Goal: Task Accomplishment & Management: Complete application form

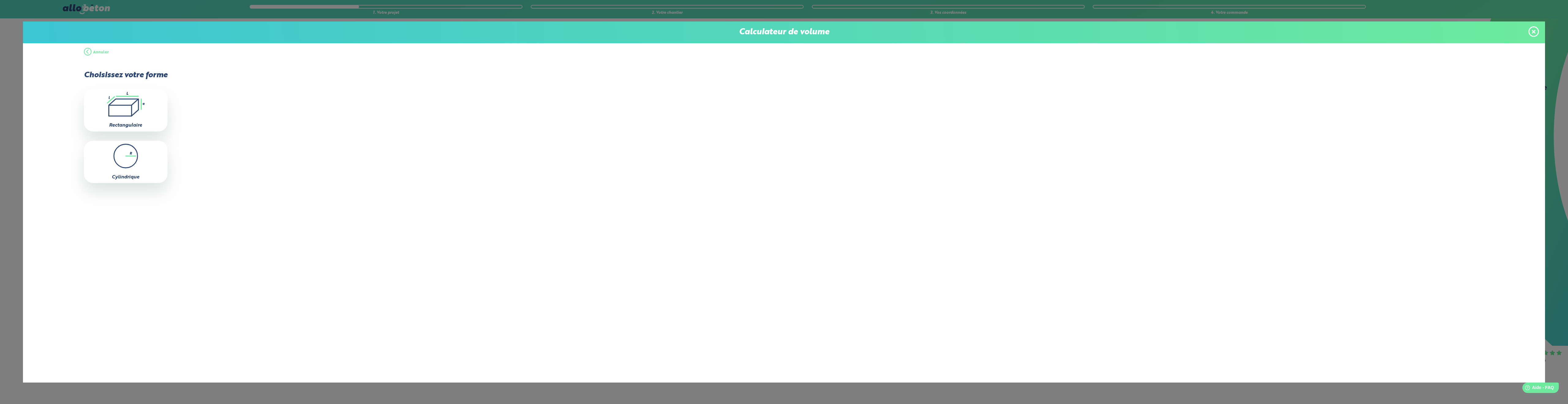
drag, startPoint x: 1533, startPoint y: 30, endPoint x: 1517, endPoint y: 36, distance: 17.1
click at [1533, 30] on icon at bounding box center [1534, 32] width 4 height 5
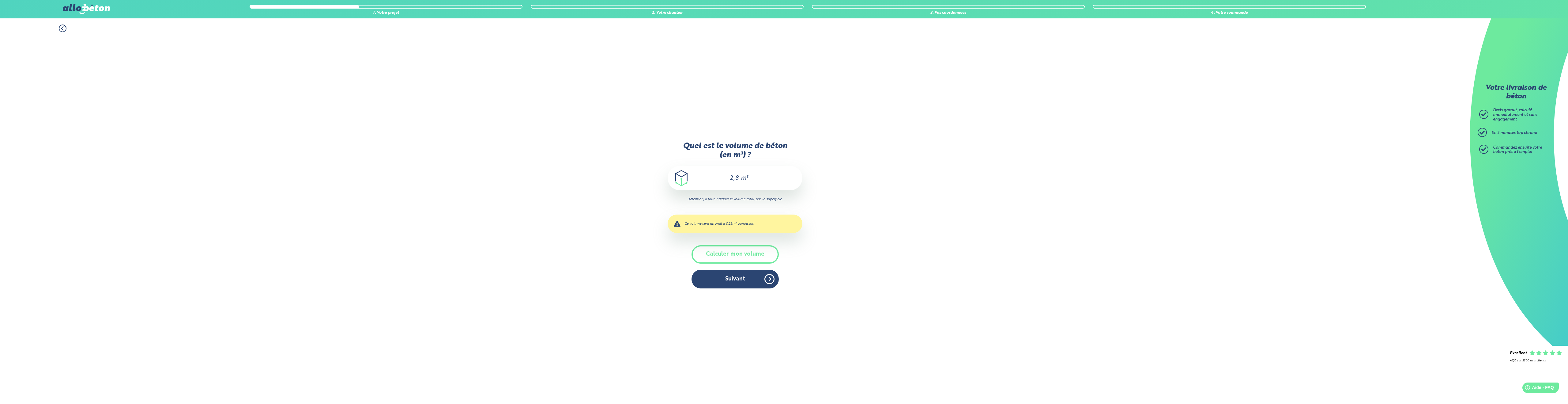
drag, startPoint x: 749, startPoint y: 281, endPoint x: 746, endPoint y: 280, distance: 3.2
click at [749, 281] on button "Suivant" at bounding box center [735, 279] width 87 height 19
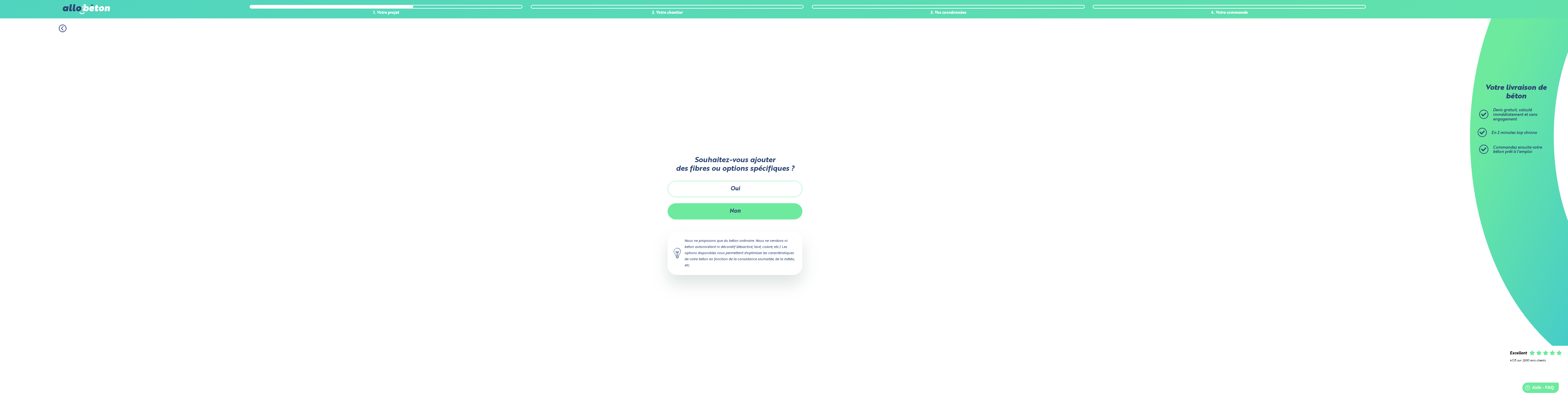
click at [741, 209] on button "Non" at bounding box center [735, 211] width 135 height 16
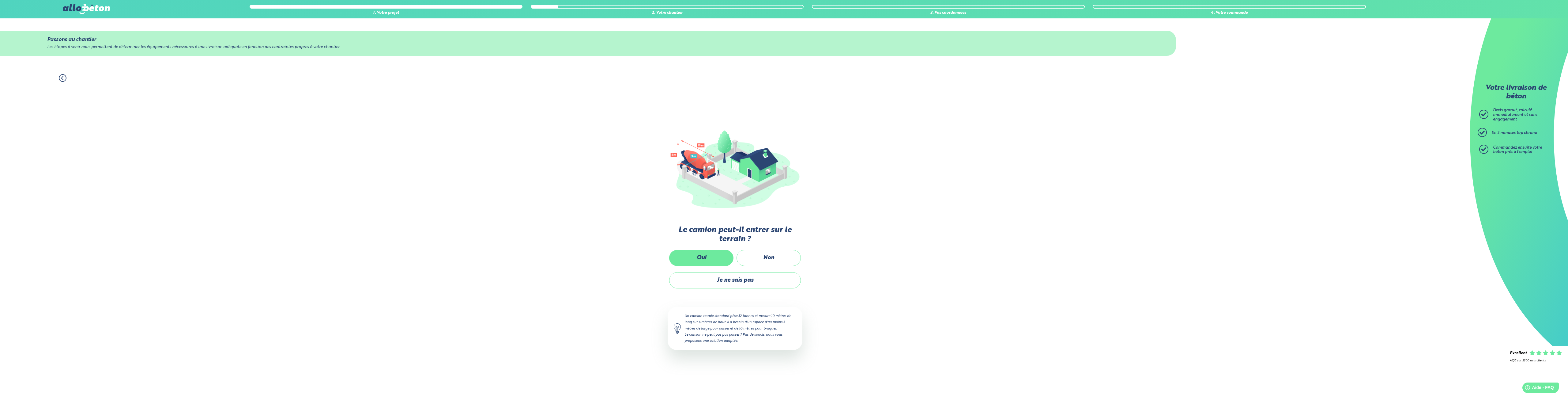
click at [697, 257] on label "Oui" at bounding box center [701, 258] width 65 height 16
click at [0, 0] on input "Oui" at bounding box center [0, 0] width 0 height 0
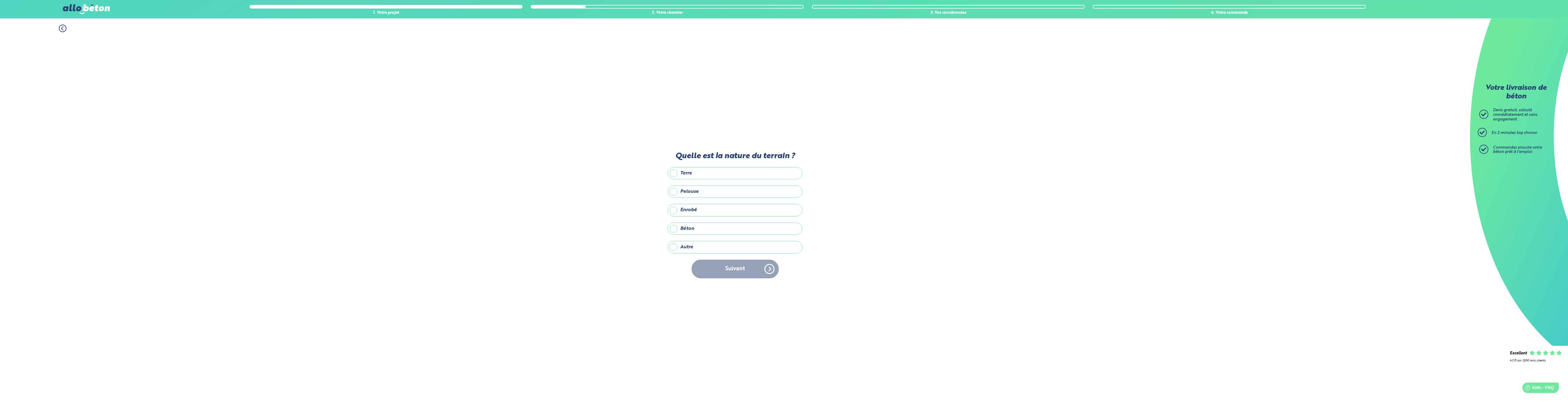
click at [674, 229] on label "Béton" at bounding box center [735, 229] width 135 height 12
click at [0, 0] on input "Béton" at bounding box center [0, 0] width 0 height 0
drag, startPoint x: 747, startPoint y: 272, endPoint x: 743, endPoint y: 272, distance: 4.0
click at [745, 272] on button "Suivant" at bounding box center [735, 269] width 87 height 19
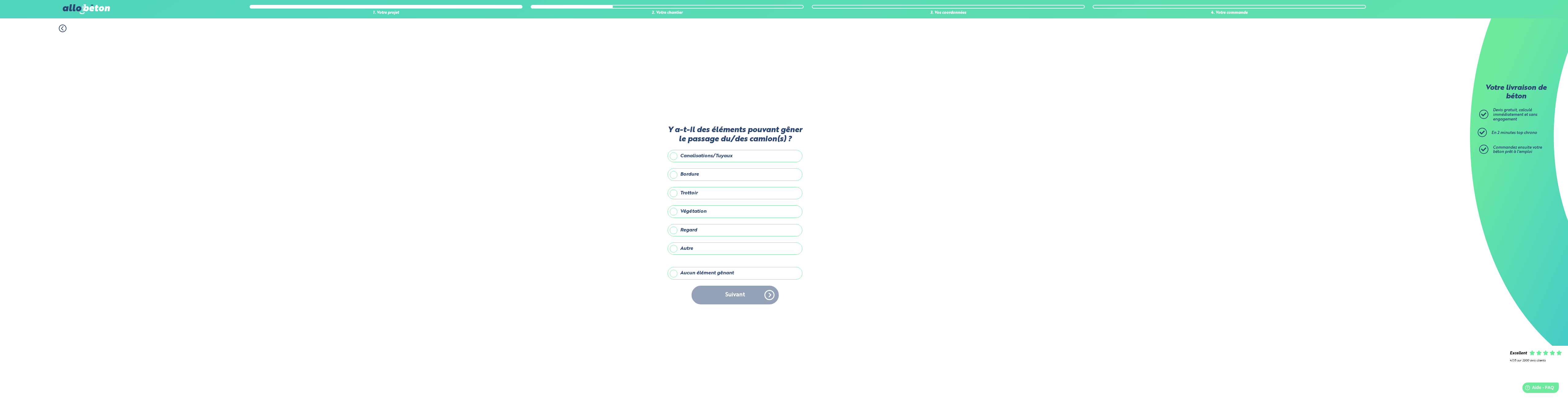
click at [672, 193] on label "Trottoir" at bounding box center [735, 193] width 135 height 12
click at [0, 0] on input "Trottoir" at bounding box center [0, 0] width 0 height 0
drag, startPoint x: 673, startPoint y: 174, endPoint x: 655, endPoint y: 179, distance: 18.7
click at [673, 174] on label "Bordure" at bounding box center [735, 174] width 135 height 12
click at [0, 0] on input "Bordure" at bounding box center [0, 0] width 0 height 0
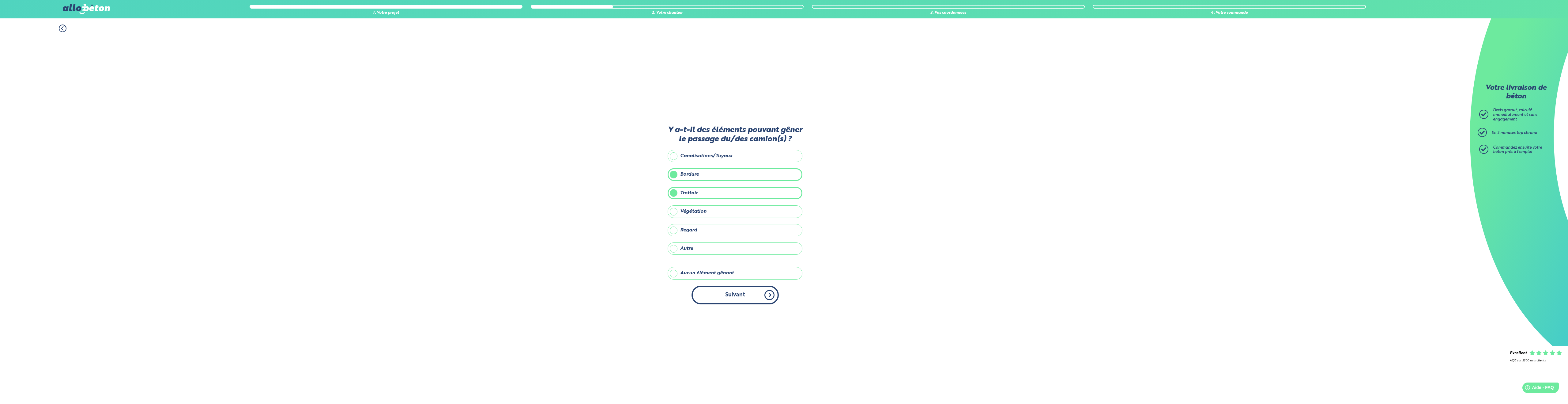
click at [747, 297] on button "Suivant" at bounding box center [735, 295] width 87 height 19
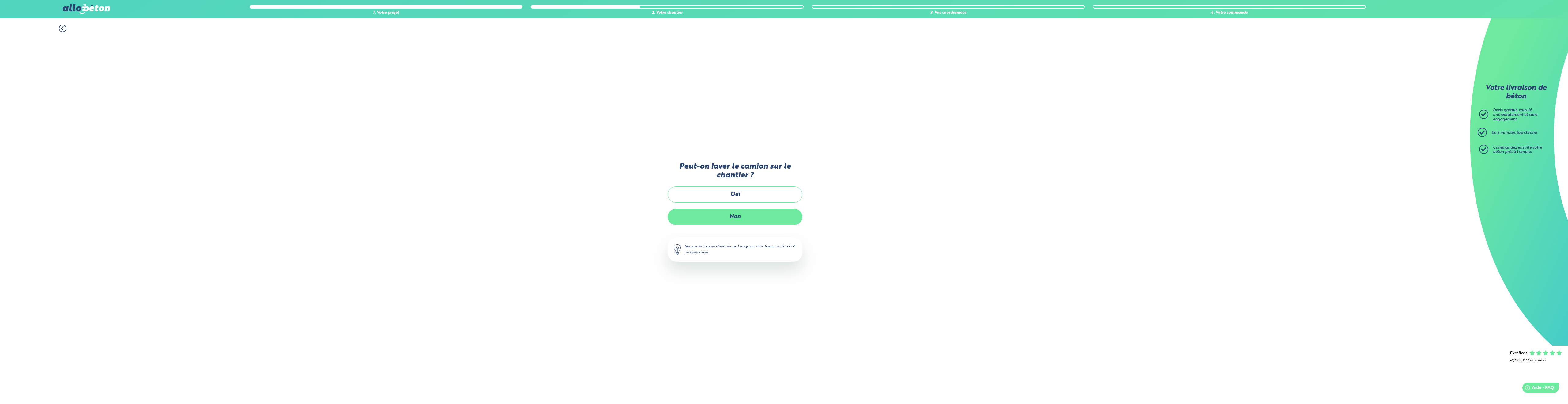
click at [739, 216] on label "Non" at bounding box center [735, 217] width 135 height 16
click at [0, 0] on input "Non" at bounding box center [0, 0] width 0 height 0
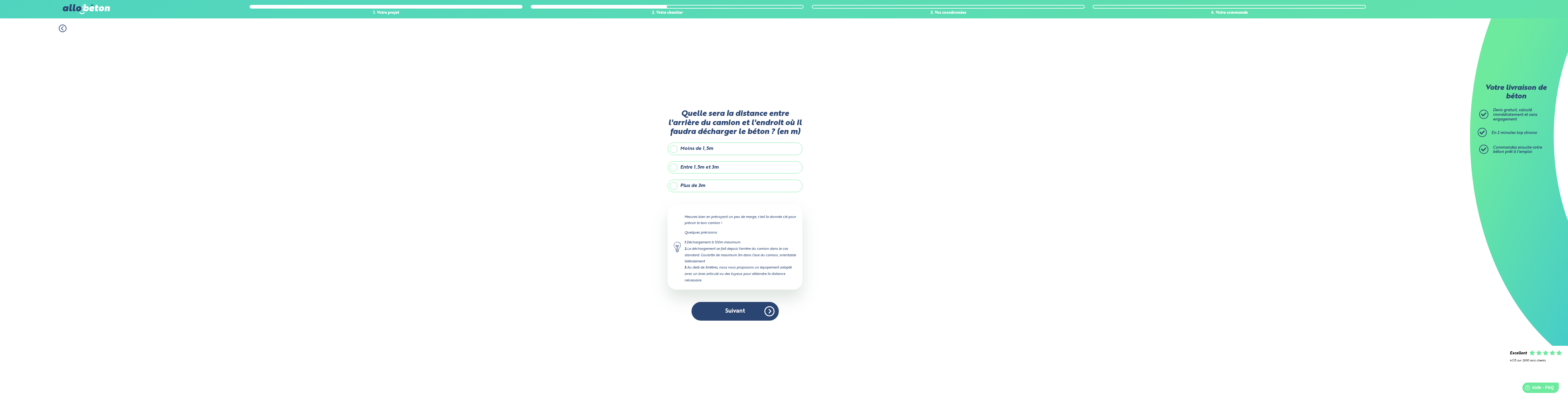
click at [674, 186] on label "Plus de 3m" at bounding box center [735, 186] width 135 height 12
click at [0, 0] on input "Plus de 3m" at bounding box center [0, 0] width 0 height 0
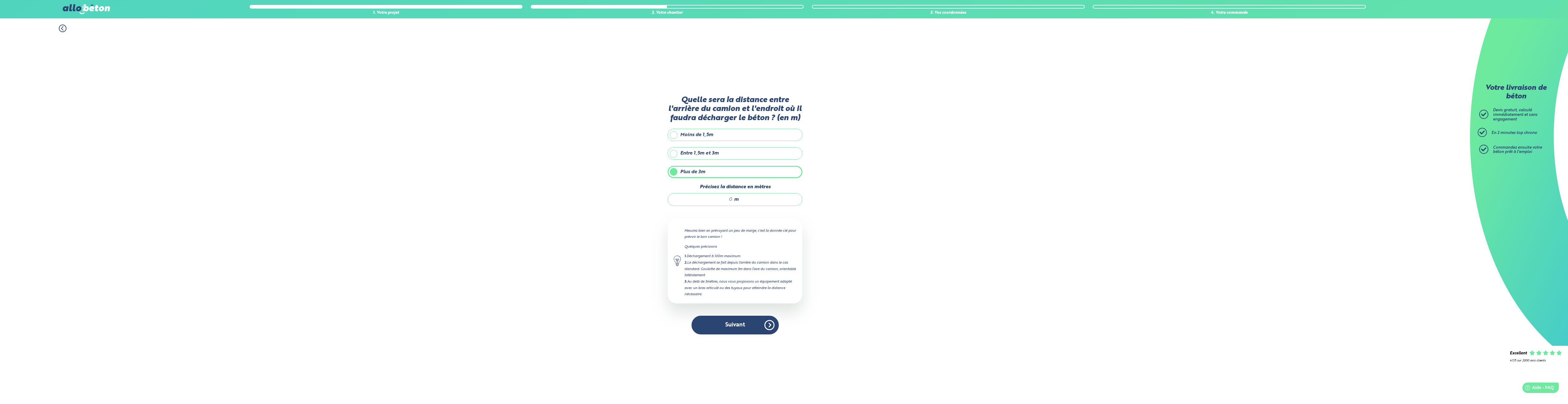
click at [743, 200] on div "m" at bounding box center [735, 199] width 135 height 13
drag, startPoint x: 733, startPoint y: 200, endPoint x: 719, endPoint y: 199, distance: 14.0
click at [719, 199] on div "m" at bounding box center [735, 199] width 135 height 13
type input "20"
drag, startPoint x: 733, startPoint y: 322, endPoint x: 728, endPoint y: 320, distance: 5.4
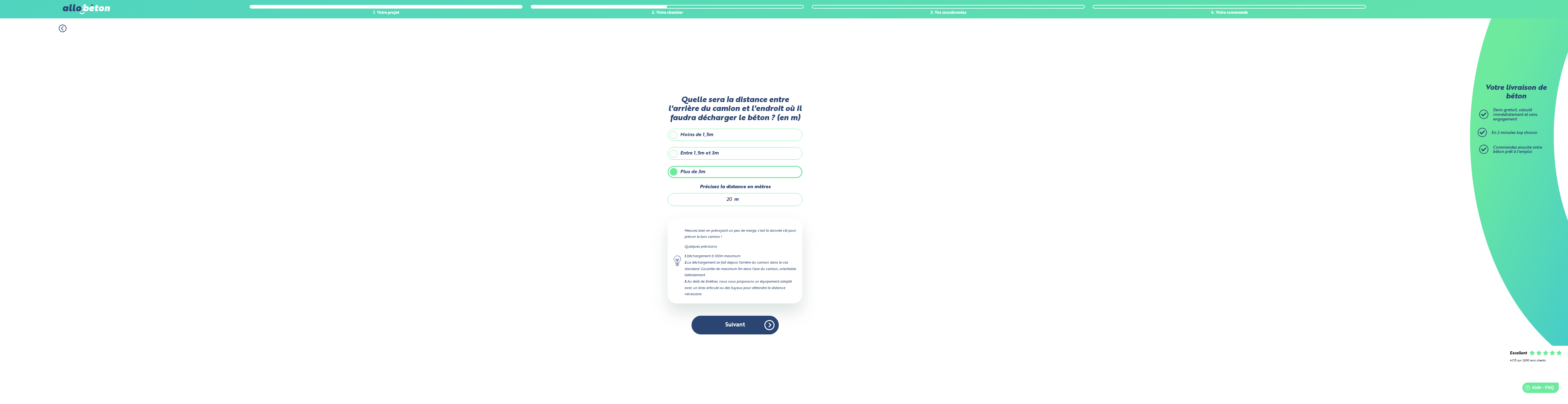
click at [733, 322] on button "Suivant" at bounding box center [735, 325] width 87 height 19
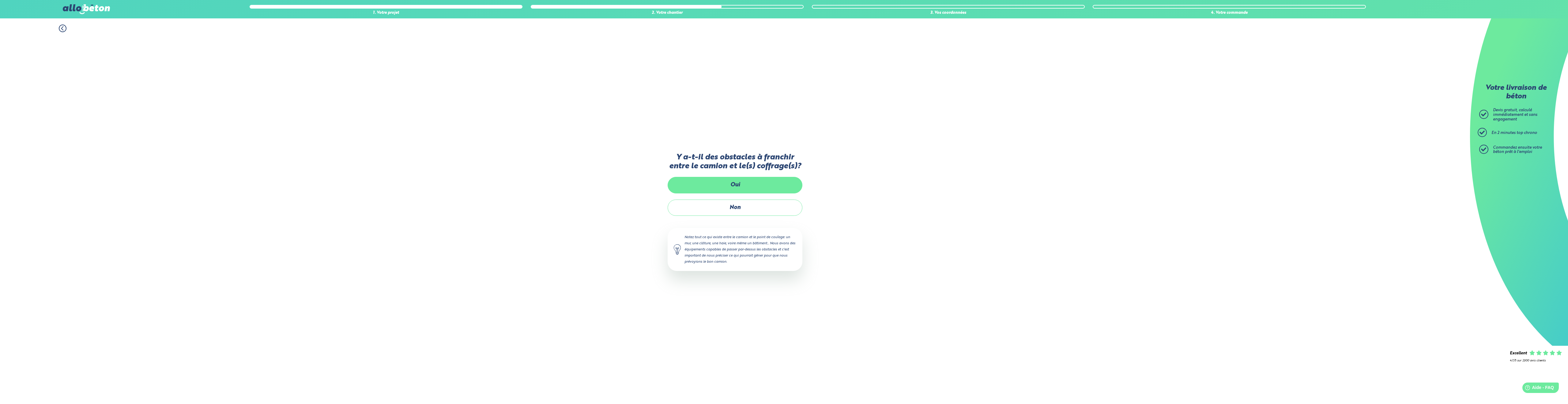
click at [740, 183] on label "Oui" at bounding box center [735, 185] width 135 height 16
click at [0, 0] on input "Oui" at bounding box center [0, 0] width 0 height 0
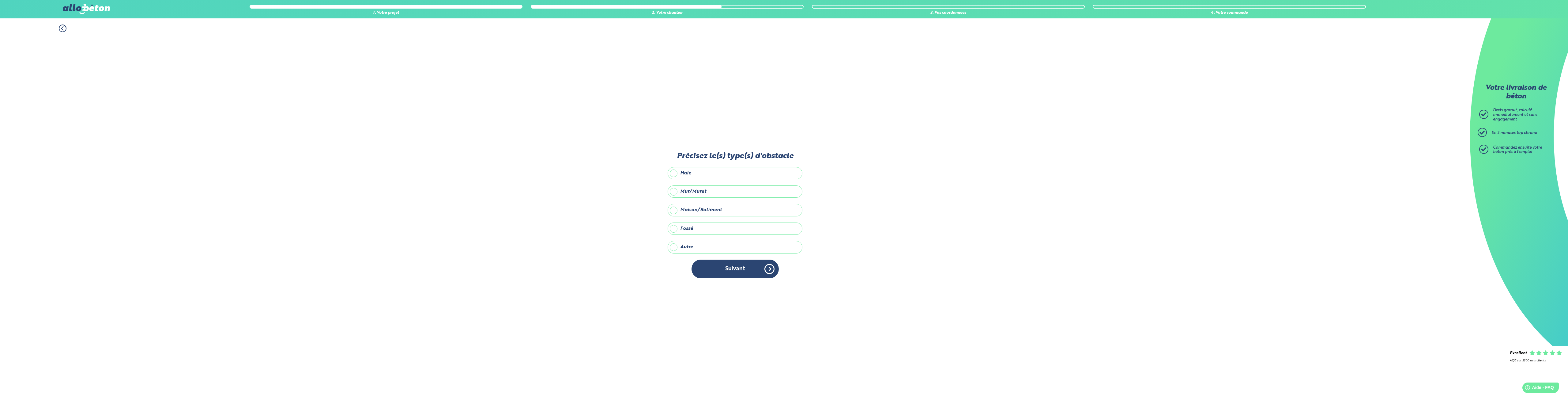
click at [701, 190] on label "Mur/Muret" at bounding box center [735, 191] width 135 height 12
click at [0, 0] on input "Mur/Muret" at bounding box center [0, 0] width 0 height 0
click at [694, 174] on label "Haie" at bounding box center [735, 173] width 135 height 12
click at [0, 0] on input "Haie" at bounding box center [0, 0] width 0 height 0
click at [740, 273] on button "Suivant" at bounding box center [735, 269] width 87 height 19
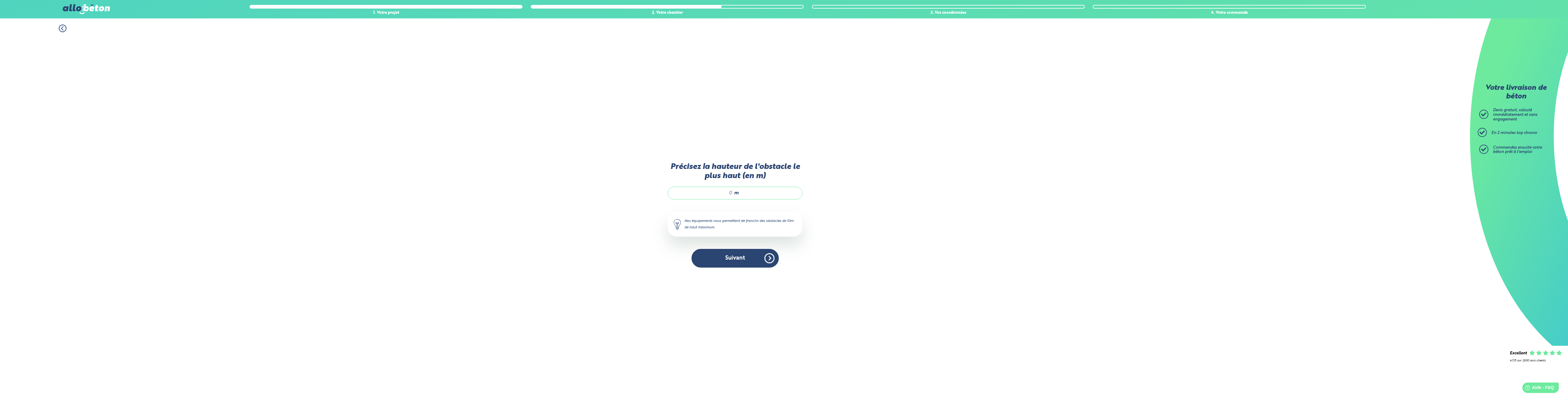
drag, startPoint x: 732, startPoint y: 192, endPoint x: 692, endPoint y: 191, distance: 40.0
click at [692, 191] on input "Précisez la hauteur de l'obstacle le plus haut (en m)" at bounding box center [703, 193] width 58 height 6
type input "3"
type input "4"
click at [746, 261] on button "Suivant" at bounding box center [735, 258] width 87 height 19
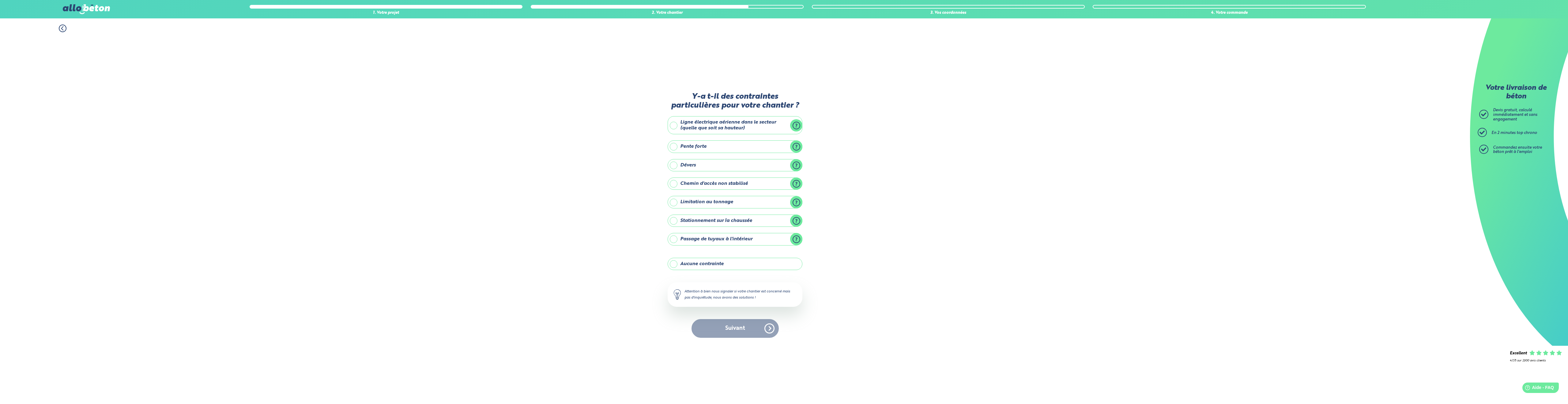
drag, startPoint x: 673, startPoint y: 221, endPoint x: 679, endPoint y: 219, distance: 6.3
click at [673, 221] on label "Stationnement sur la chaussée" at bounding box center [735, 221] width 135 height 12
click at [0, 0] on input "Stationnement sur la chaussée" at bounding box center [0, 0] width 0 height 0
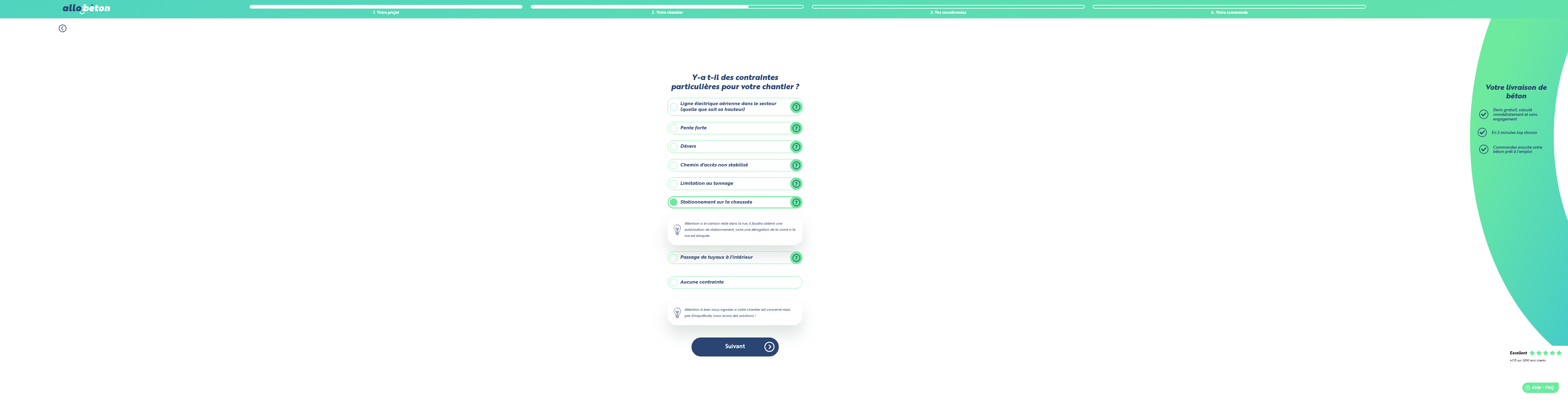
click at [672, 258] on label "Passage de tuyaux à l'intérieur" at bounding box center [735, 258] width 135 height 12
click at [0, 0] on input "Passage de tuyaux à l'intérieur" at bounding box center [0, 0] width 0 height 0
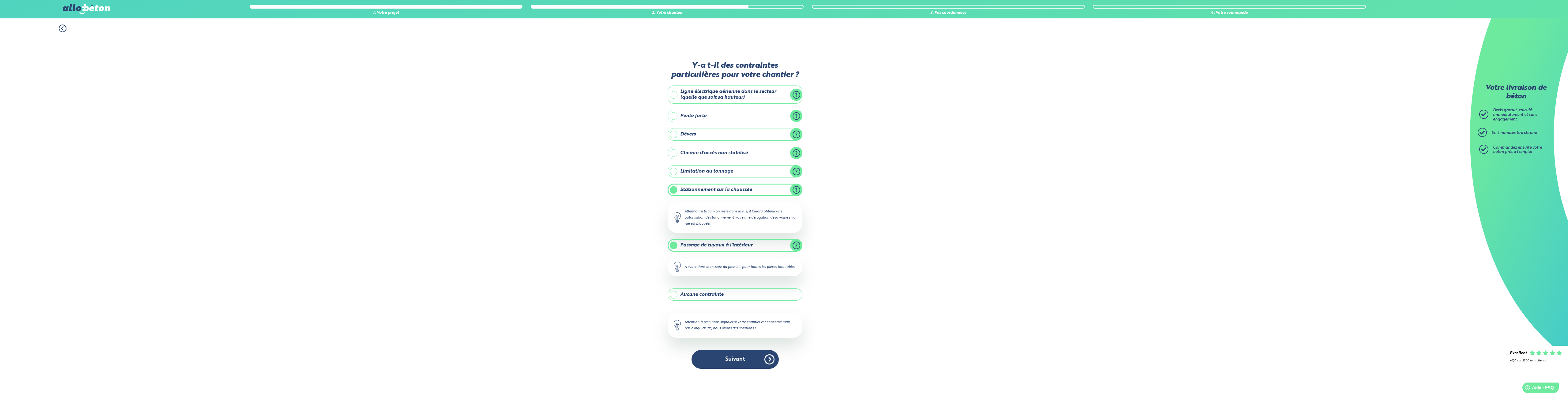
click at [674, 242] on label "Passage de tuyaux à l'intérieur" at bounding box center [735, 245] width 135 height 12
click at [0, 0] on input "Passage de tuyaux à l'intérieur" at bounding box center [0, 0] width 0 height 0
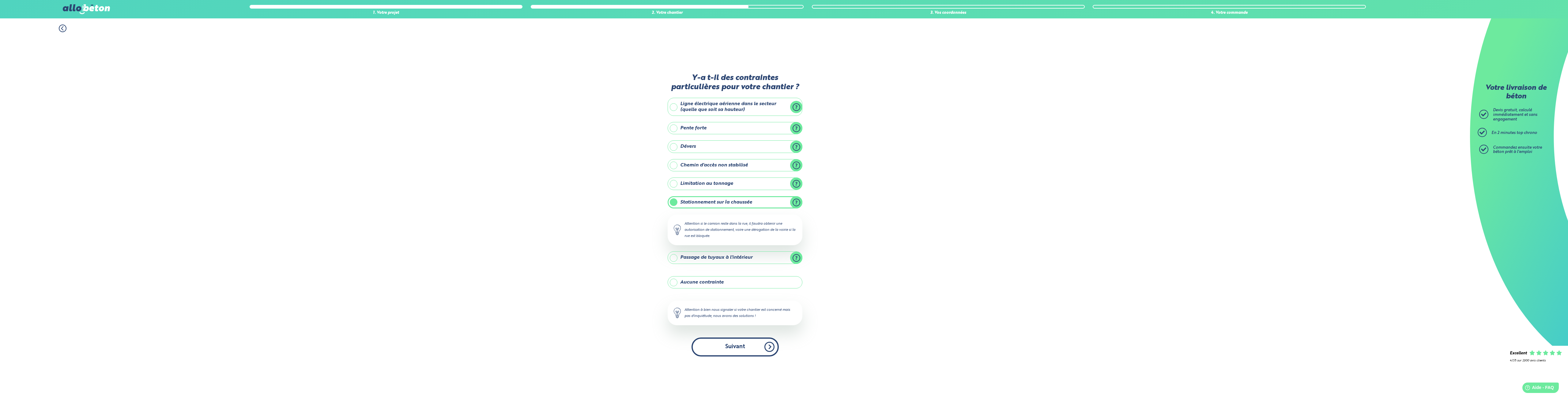
click at [733, 349] on button "Suivant" at bounding box center [735, 347] width 87 height 19
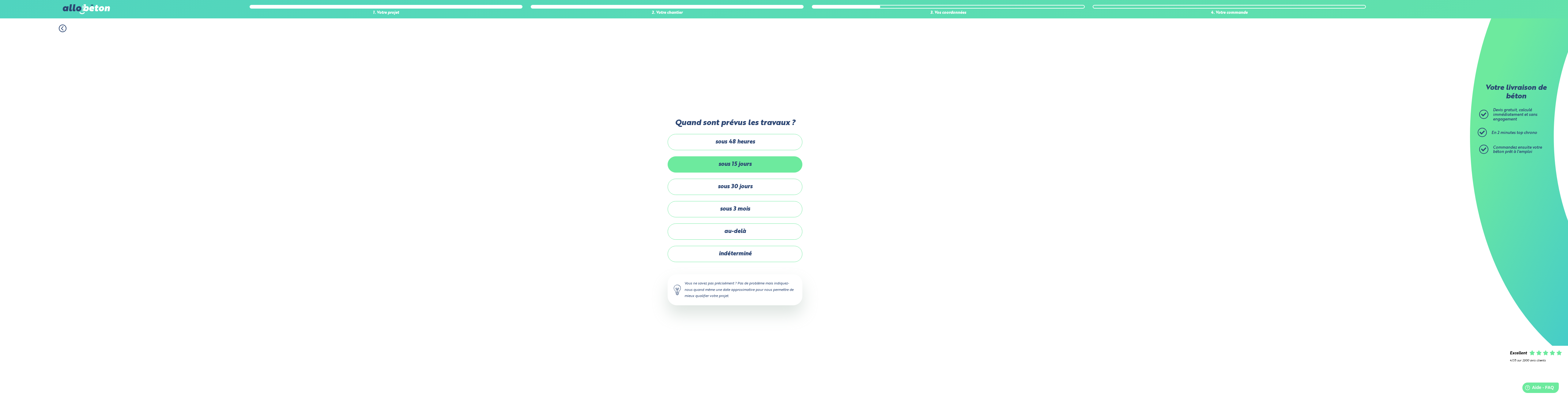
click at [719, 165] on label "sous 15 jours" at bounding box center [735, 165] width 135 height 16
click at [0, 0] on input "sous 15 jours" at bounding box center [0, 0] width 0 height 0
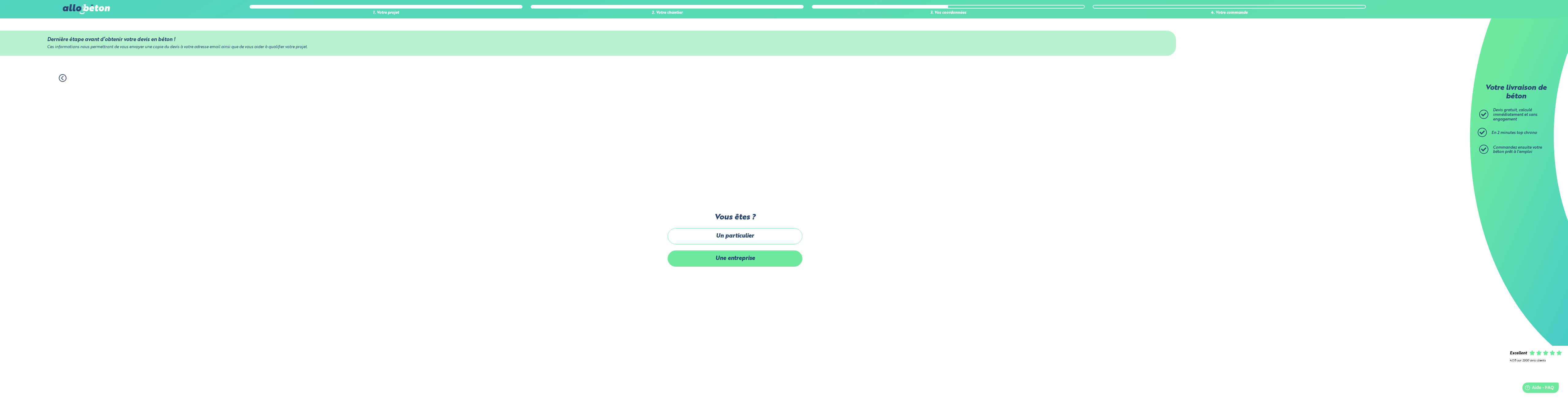
click at [729, 260] on label "Une entreprise" at bounding box center [735, 258] width 135 height 16
click at [0, 0] on input "Une entreprise" at bounding box center [0, 0] width 0 height 0
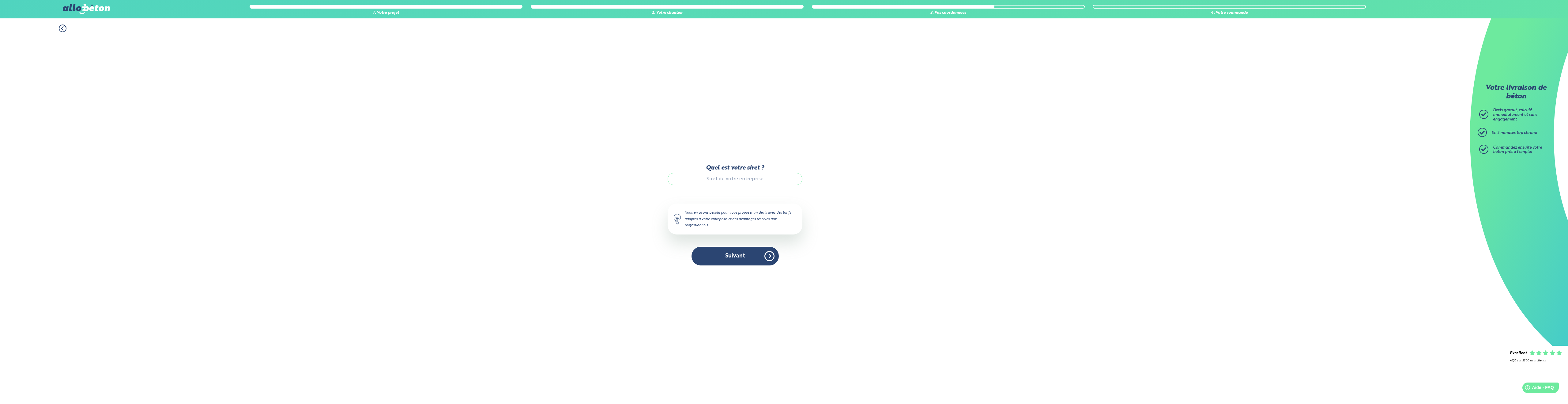
click at [719, 178] on input "Quel est votre siret ?" at bounding box center [735, 179] width 135 height 12
paste input "84911555500013"
type input "84911555500013"
click at [726, 255] on button "Suivant" at bounding box center [735, 256] width 87 height 19
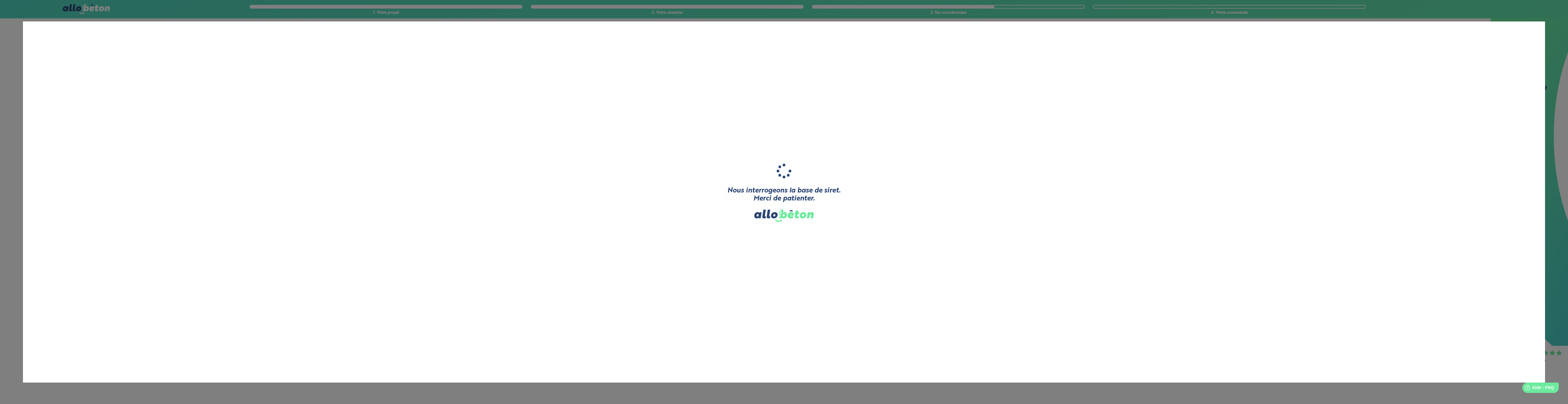
type input "CALOTEK"
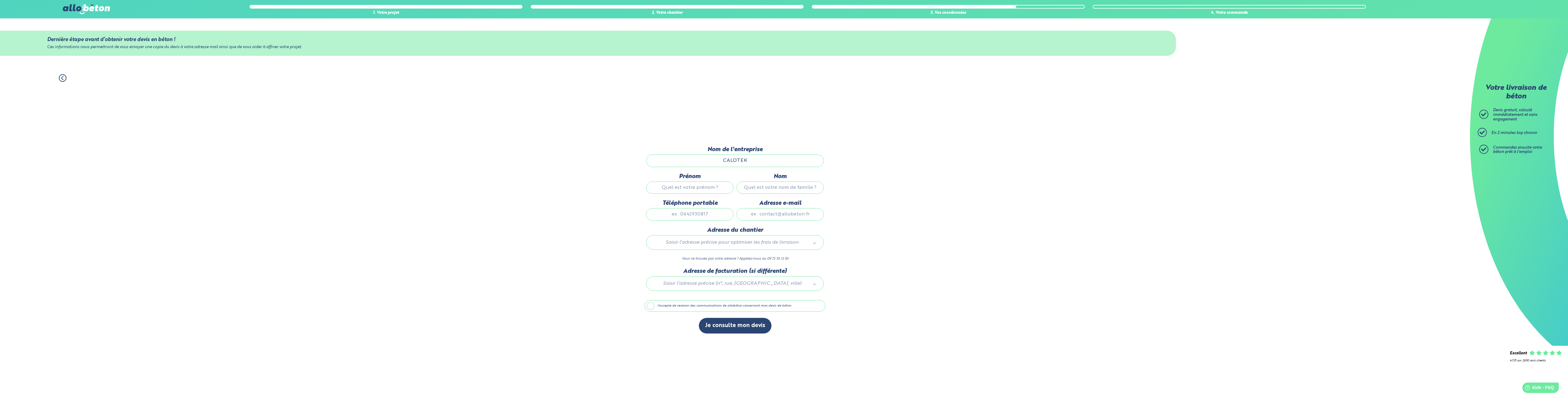
click at [673, 189] on input "Prénom" at bounding box center [690, 188] width 87 height 12
type input "[PERSON_NAME]"
click at [779, 183] on input "Nom" at bounding box center [780, 188] width 87 height 12
click at [778, 186] on input "Nom" at bounding box center [780, 188] width 87 height 12
type input "CHANTHALANGSI"
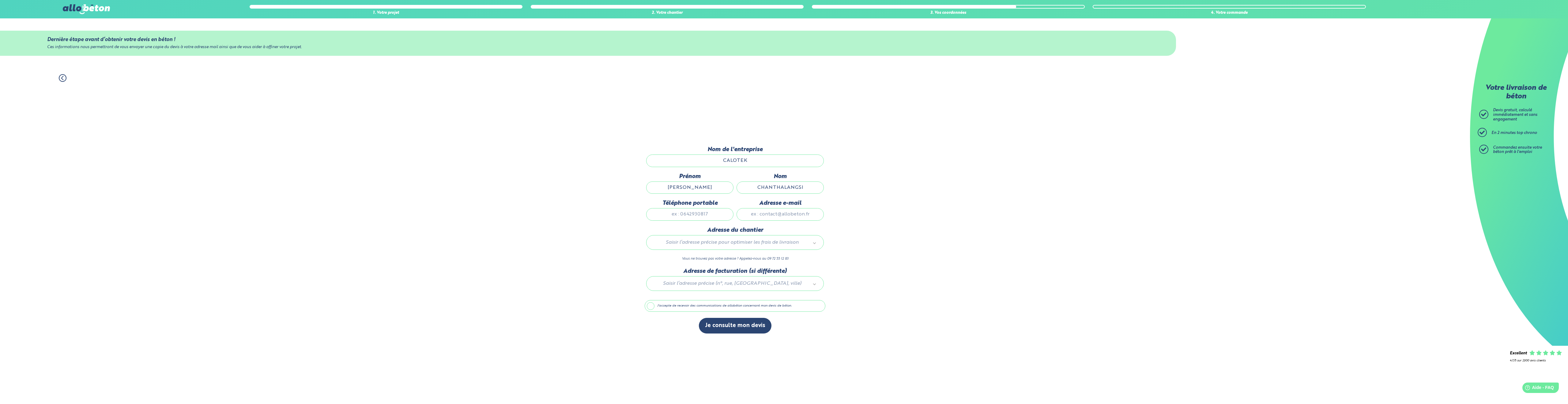
click at [696, 215] on input "Téléphone portable" at bounding box center [690, 214] width 87 height 12
drag, startPoint x: 708, startPoint y: 212, endPoint x: 647, endPoint y: 208, distance: 61.1
click at [647, 208] on div "Téléphone portable [PHONE_NUMBER]" at bounding box center [690, 213] width 90 height 27
type input "0669333746"
click at [772, 216] on input "Adresse e-mail" at bounding box center [780, 214] width 87 height 12
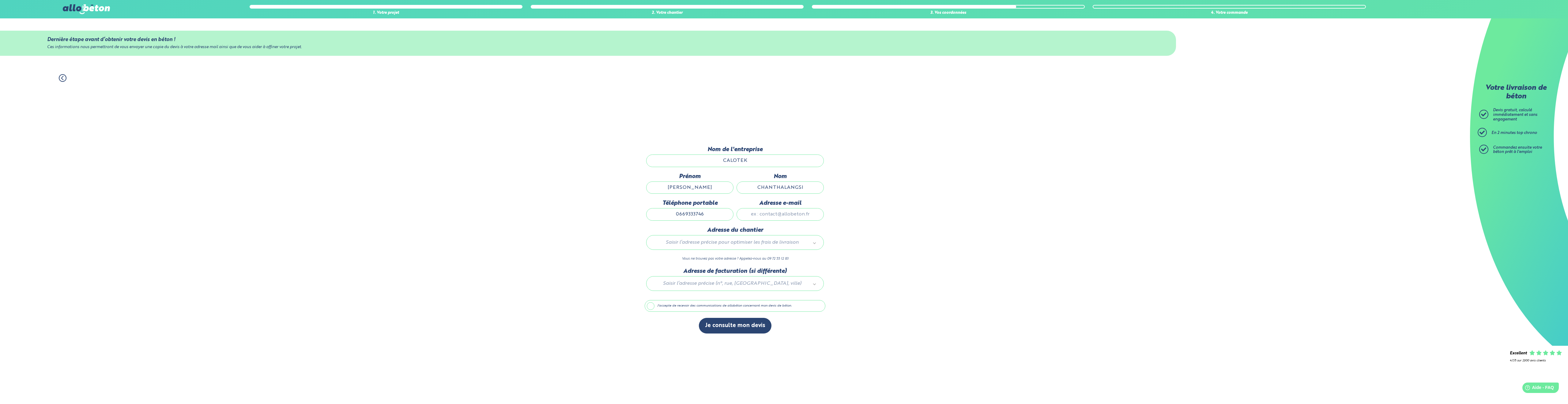
type input "J"
type input "[PERSON_NAME][EMAIL_ADDRESS][DOMAIN_NAME]"
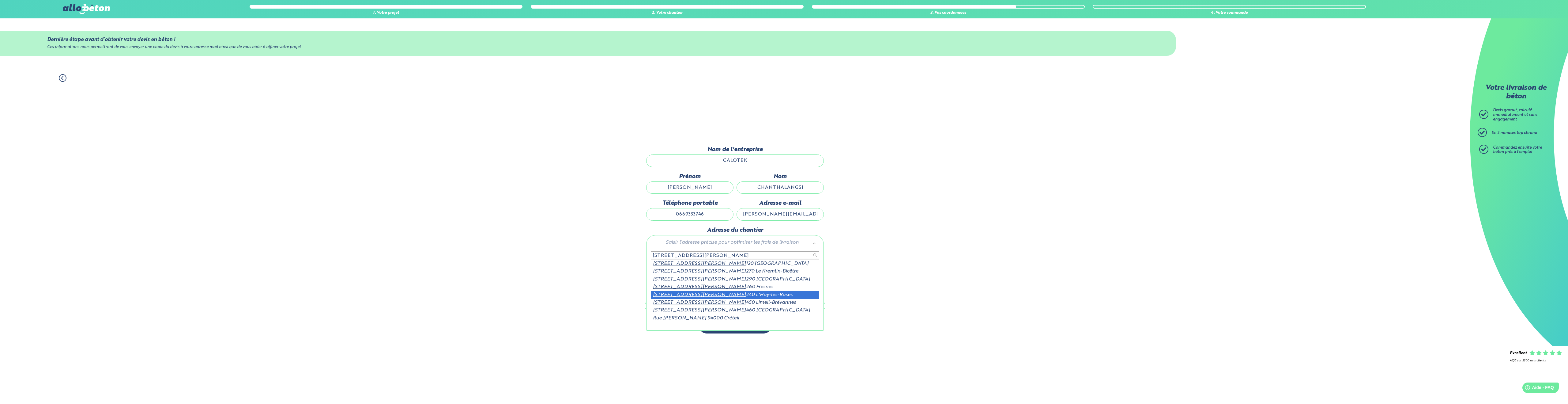
type input "[STREET_ADDRESS][PERSON_NAME]"
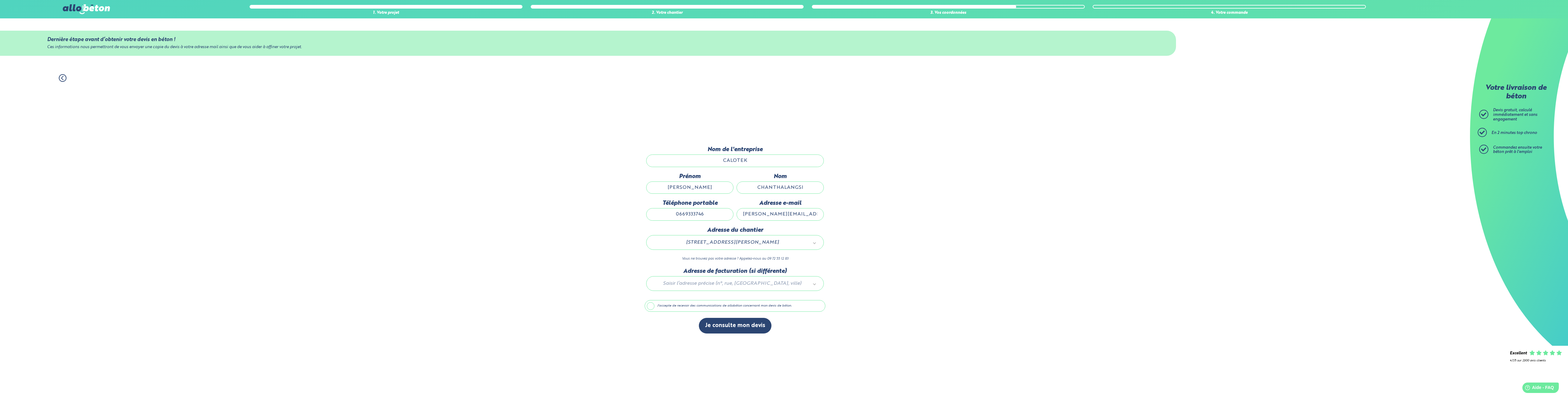
click at [732, 283] on div at bounding box center [735, 283] width 181 height 29
type input "[STREET_ADDRESS]"
click at [729, 307] on label "J'accepte de recevoir des communications de allobéton concernant mon devis de b…" at bounding box center [735, 306] width 181 height 12
click at [0, 0] on input "J'accepte de recevoir des communications de allobéton concernant mon devis de b…" at bounding box center [0, 0] width 0 height 0
click at [729, 326] on button "Je consulte mon devis" at bounding box center [735, 326] width 72 height 16
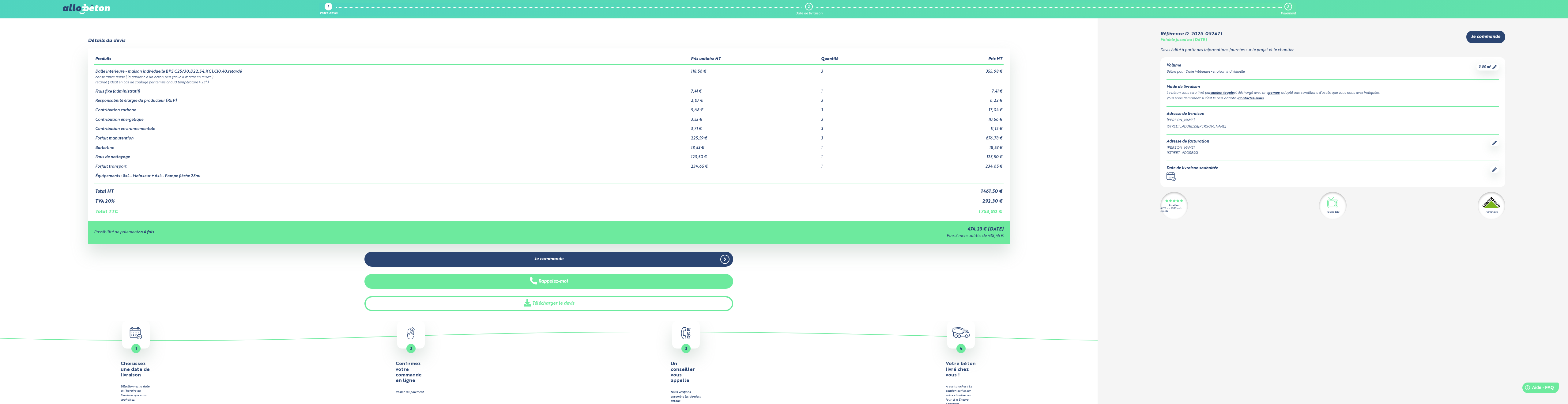
click at [534, 284] on icon "button" at bounding box center [533, 281] width 7 height 7
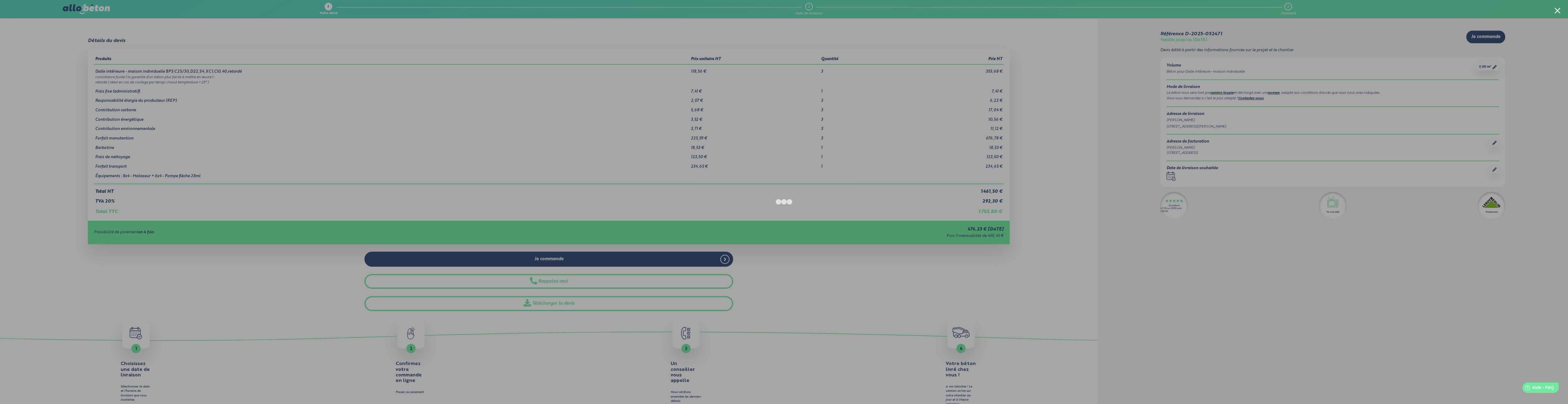
click at [1173, 272] on div at bounding box center [784, 202] width 1568 height 404
